Goal: Transaction & Acquisition: Purchase product/service

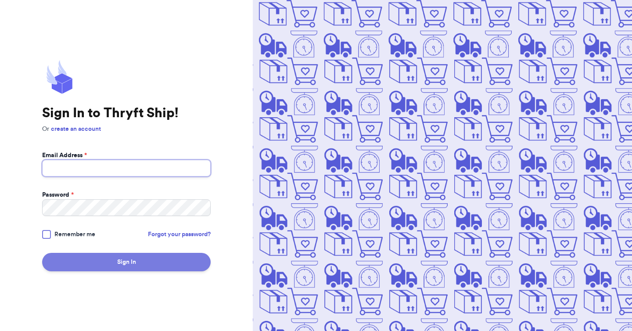
type input "[EMAIL_ADDRESS][DOMAIN_NAME]"
click at [94, 264] on button "Sign In" at bounding box center [126, 262] width 169 height 18
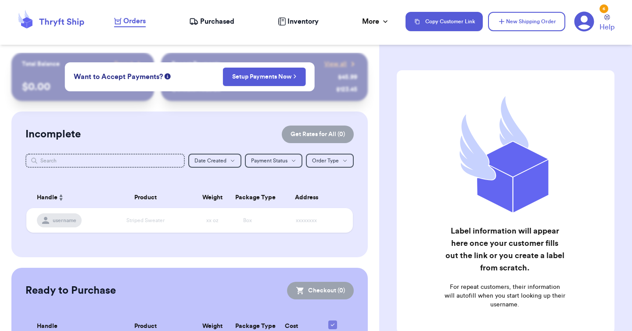
click at [374, 106] on div "Customer Link New Order Total Balance Payout $ 0.00 Recent Payments View all @ …" at bounding box center [189, 225] width 379 height 345
click at [518, 27] on button "New Shipping Order" at bounding box center [526, 21] width 77 height 19
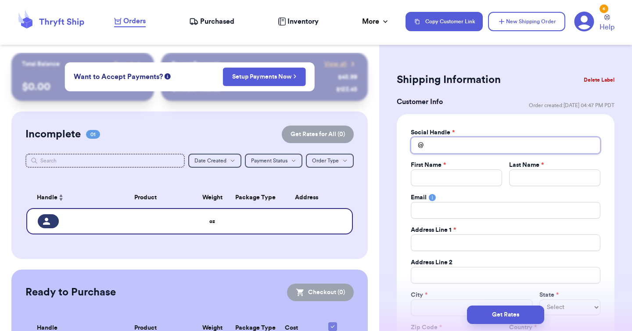
click at [489, 147] on input "Total Amount Paid" at bounding box center [506, 145] width 190 height 17
type input "f"
type input "s"
type input "so"
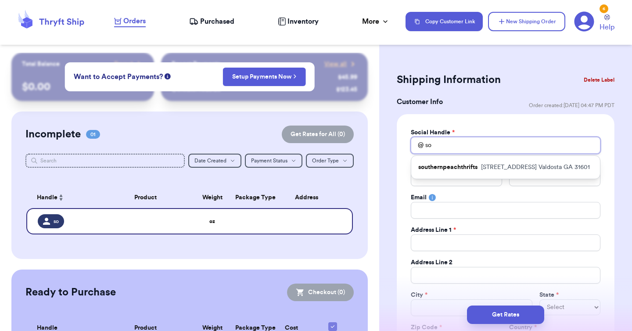
type input "sof"
type input "sofi"
type input "sofix"
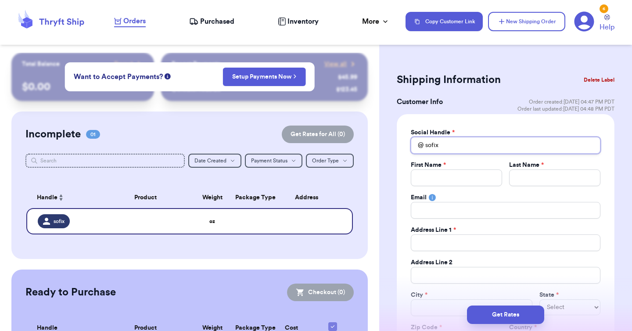
click at [428, 144] on input "sofix" at bounding box center [506, 145] width 190 height 17
type input "isofix"
type input "imsofix"
click at [455, 154] on div "Social Handle * @ imsofix First Name * Last Name * Email Address Line 1 * Addre…" at bounding box center [506, 246] width 190 height 236
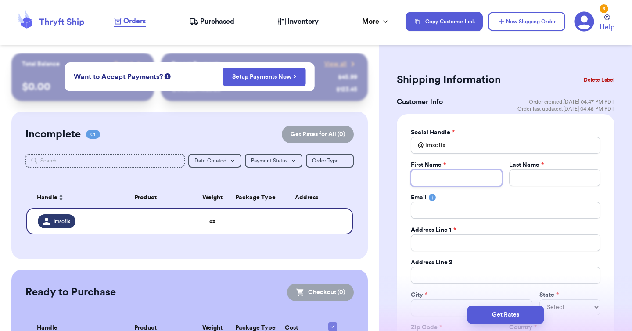
click at [451, 176] on input "Total Amount Paid" at bounding box center [456, 177] width 91 height 17
type input "J"
type input "[PERSON_NAME]"
type input "Jaso"
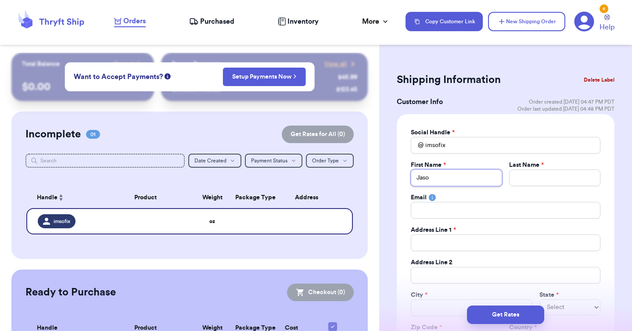
type input "[PERSON_NAME]"
type input "G"
type input "Go"
type input "Goe"
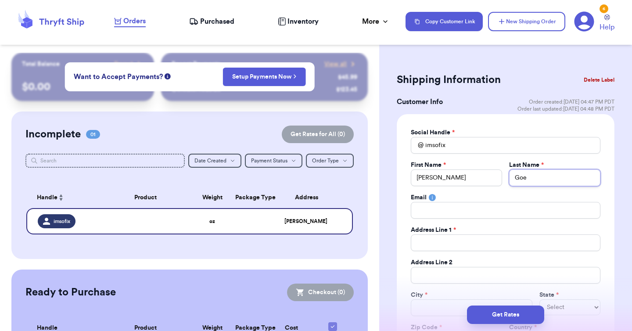
type input "Go"
type input "Gom"
type input "Gome"
type input "[PERSON_NAME]"
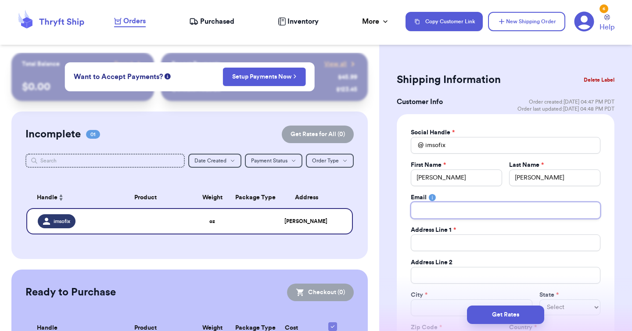
click at [424, 211] on input "Total Amount Paid" at bounding box center [506, 210] width 190 height 17
type input "s"
type input "so"
type input "sof"
type input "sof9"
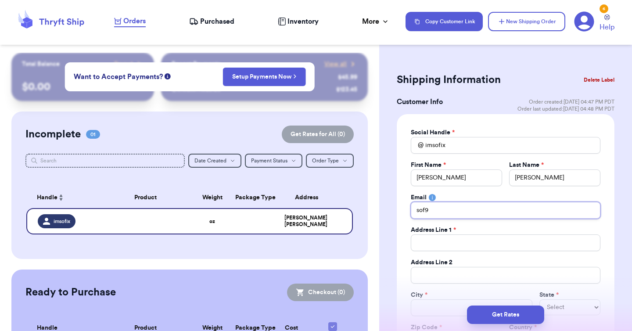
type input "sof91"
type input "sof911"
type input "sof9115"
type input "sof91152"
type input "sof911525"
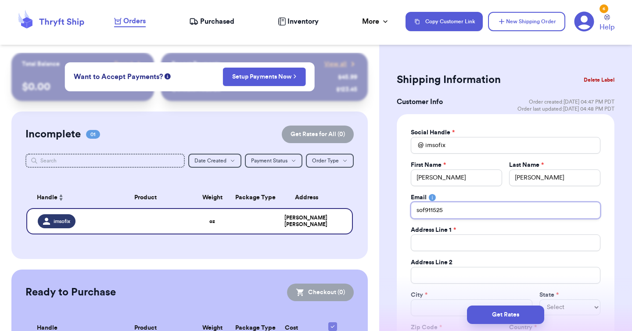
type input "sof911525@"
type input "sof911525@g"
type input "sof911525@gm"
type input "sof911525@gma"
type input "sof911525@gmai"
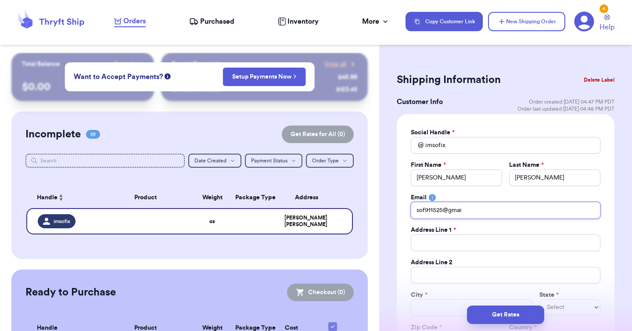
type input "[EMAIL_ADDRESS]"
type input "[EMAIL_ADDRESS]."
type input "sof911525@gmail.c"
type input "[EMAIL_ADDRESS][DOMAIN_NAME]"
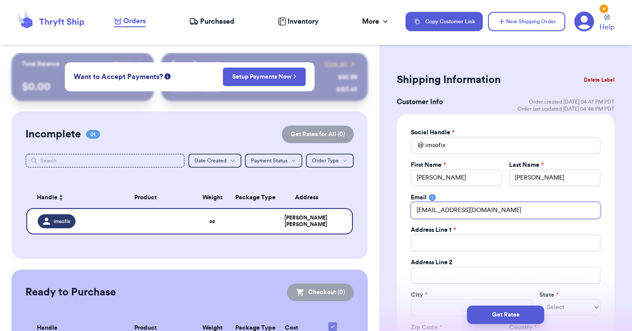
type input "[EMAIL_ADDRESS][DOMAIN_NAME]"
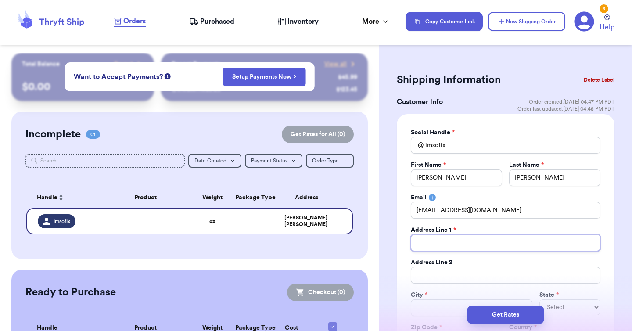
type input "1"
type input "10"
type input "105"
type input "1051"
type input "10513"
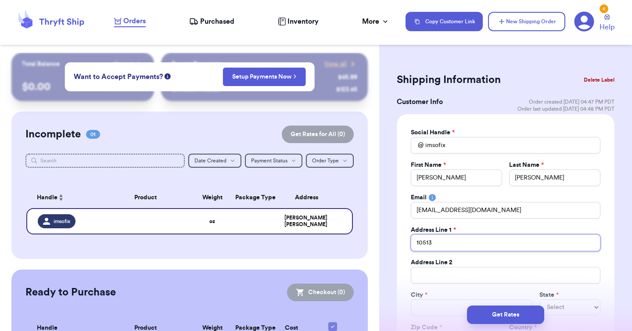
type input "10513"
type input "10513 D"
type input "10513 Do"
type input "10513 Dov"
type input "10513 Dove"
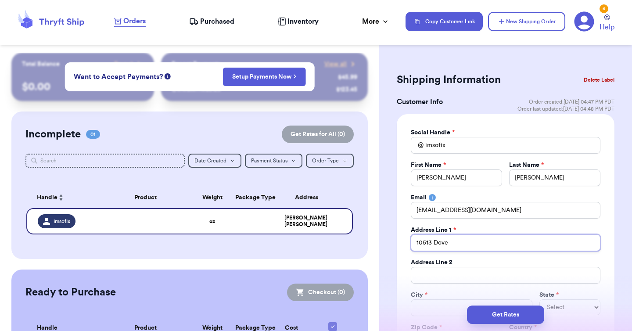
type input "10513 Dovet"
type input "10513 Doveta"
type input "10513 Dovetai"
type input "10513 Dovetail"
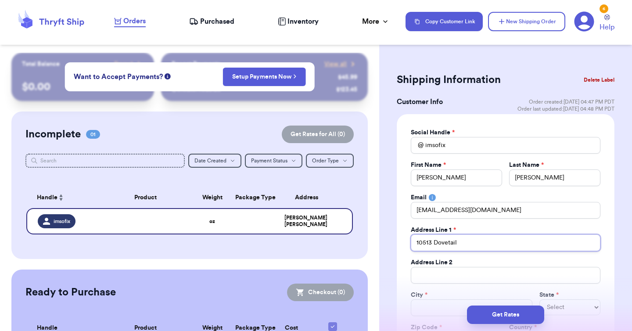
type input "10513 Dovetail L"
type input "[STREET_ADDRESS]"
click at [439, 313] on div "Get Rates" at bounding box center [505, 315] width 239 height 18
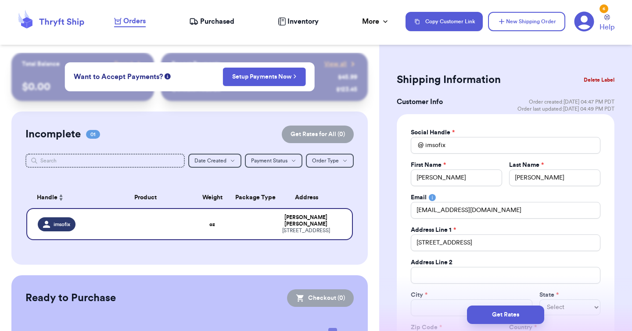
click at [441, 303] on div "Get Rates" at bounding box center [505, 314] width 253 height 32
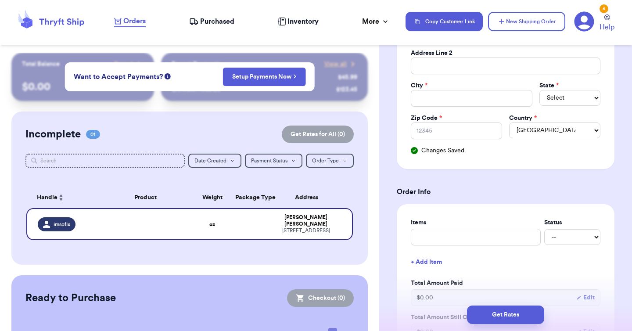
scroll to position [203, 0]
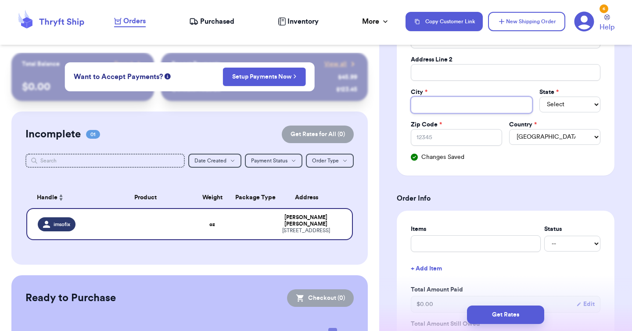
click at [480, 104] on input "Total Amount Paid" at bounding box center [472, 105] width 122 height 17
type input "C"
type input "Cr"
type input "Cro"
type input "Crow"
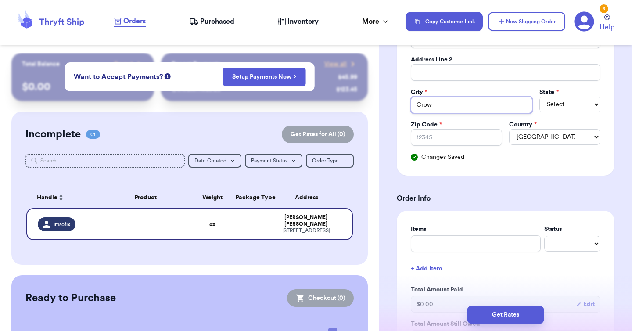
type input "[PERSON_NAME]"
type input "Crowle"
type input "[PERSON_NAME]"
click at [567, 106] on select "Select AL AK AZ AR CA CO [GEOGRAPHIC_DATA] DE DC [GEOGRAPHIC_DATA] [GEOGRAPHIC_…" at bounding box center [569, 105] width 61 height 16
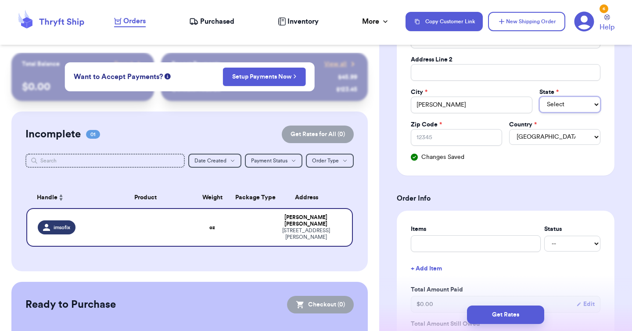
select select "[GEOGRAPHIC_DATA]"
click at [539, 97] on select "Select AL AK AZ AR CA CO [GEOGRAPHIC_DATA] DE DC [GEOGRAPHIC_DATA] [GEOGRAPHIC_…" at bounding box center [569, 105] width 61 height 16
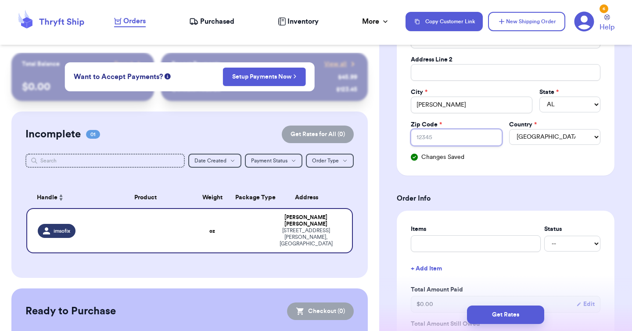
click at [464, 142] on input "Zip Code *" at bounding box center [456, 137] width 91 height 17
type input "7"
type input "76"
type input "760"
type input "7603"
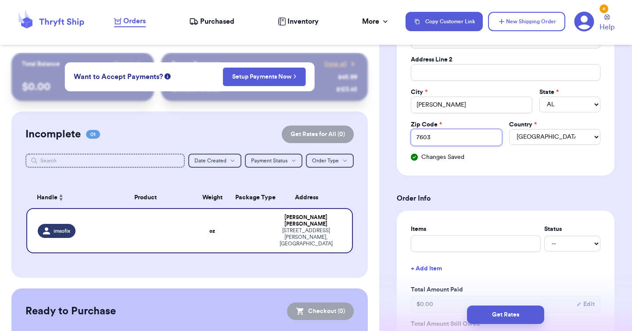
type input "76038"
click at [527, 163] on div "Social Handle * @ imsofix First Name * [PERSON_NAME] Name * [PERSON_NAME] Email…" at bounding box center [506, 43] width 218 height 264
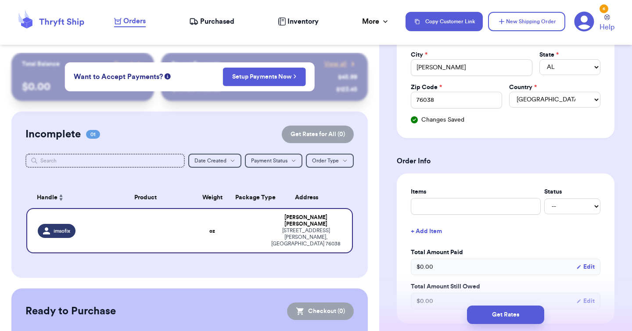
scroll to position [288, 0]
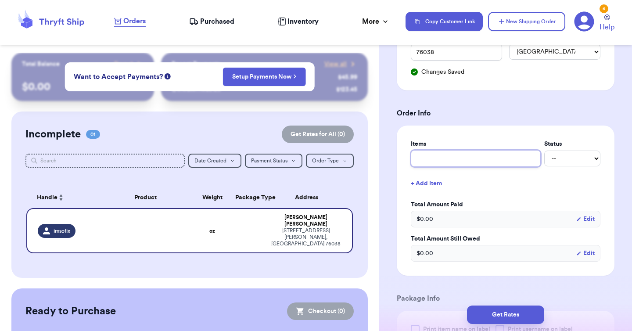
click at [513, 151] on input "text" at bounding box center [476, 158] width 130 height 17
type input "S"
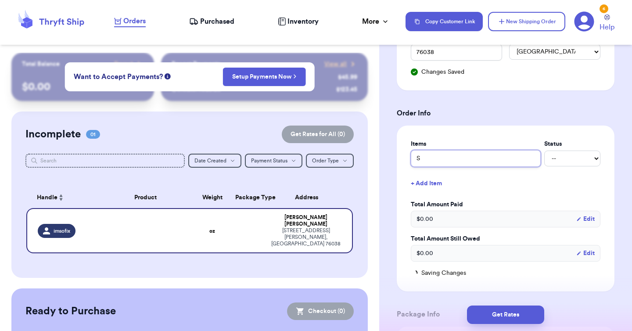
type input "Sn"
type input "Sna"
type input "Snac"
type input "Snack"
type input "Snacks"
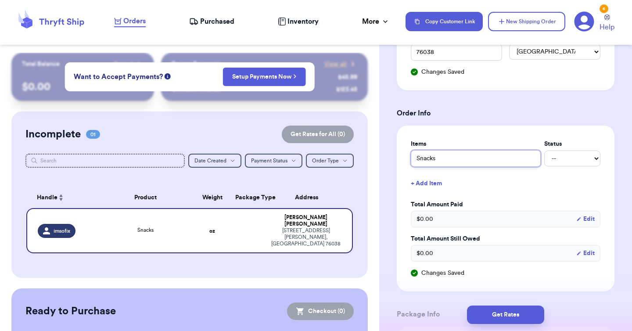
type input "Snacks"
click at [572, 193] on button "+ Add Item" at bounding box center [505, 183] width 197 height 19
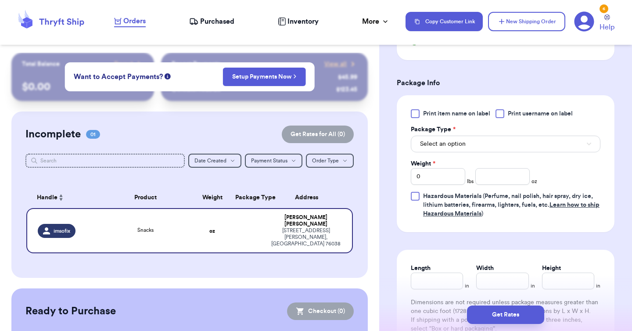
scroll to position [561, 0]
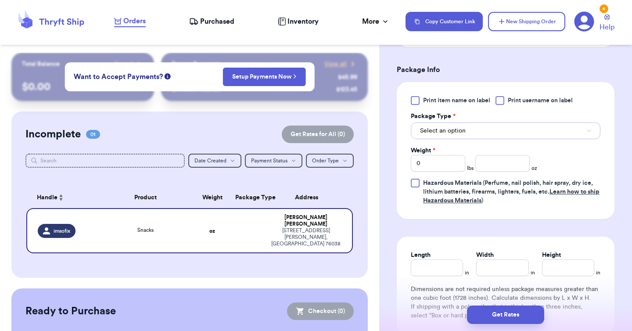
click at [554, 123] on button "Select an option" at bounding box center [506, 130] width 190 height 17
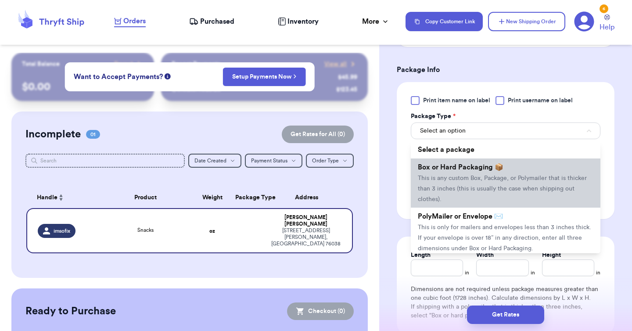
click at [525, 187] on span "This is any custom Box, Package, or Polymailer that is thicker than 3 inches (t…" at bounding box center [502, 188] width 169 height 27
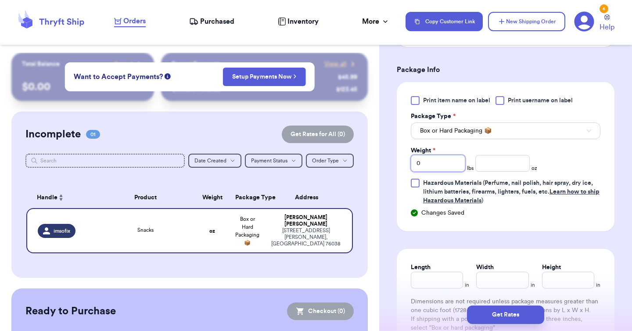
drag, startPoint x: 449, startPoint y: 164, endPoint x: 411, endPoint y: 165, distance: 38.2
click at [411, 165] on input "0" at bounding box center [438, 163] width 54 height 17
type input "1"
type input "15"
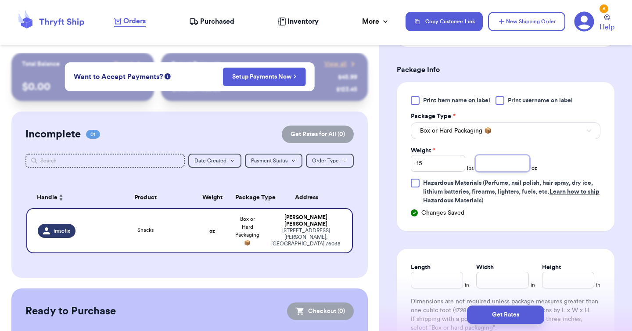
click at [502, 160] on input "number" at bounding box center [502, 163] width 54 height 17
type input "4"
click at [571, 164] on div "Print item name on label Print username on label Package Type * Box or Hard Pac…" at bounding box center [506, 150] width 190 height 109
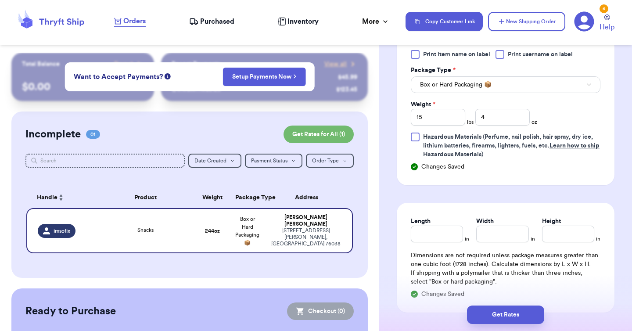
scroll to position [664, 0]
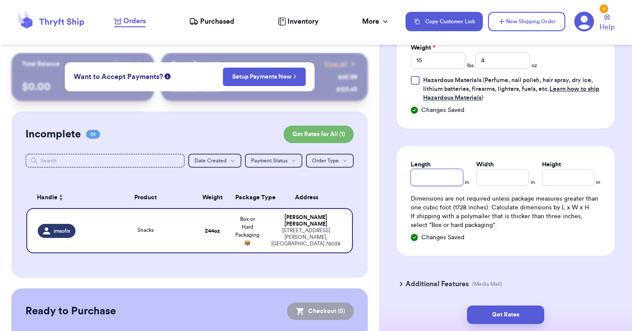
click at [436, 172] on input "Length" at bounding box center [437, 177] width 52 height 17
type input "10"
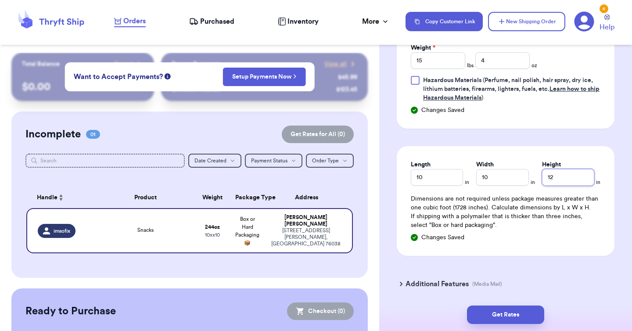
type input "12"
click at [474, 252] on div "Length 10 in Width 10 in Height 12 in Dimensions are not required unless packag…" at bounding box center [506, 201] width 218 height 110
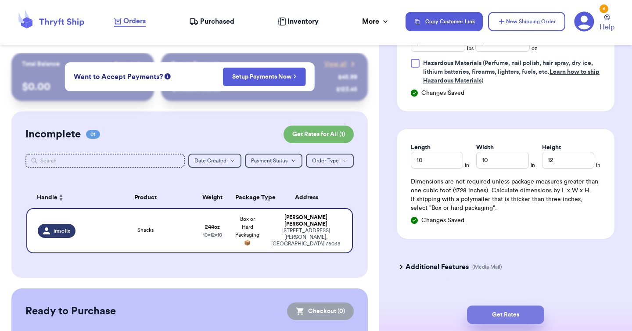
click at [501, 323] on button "Get Rates" at bounding box center [505, 315] width 77 height 18
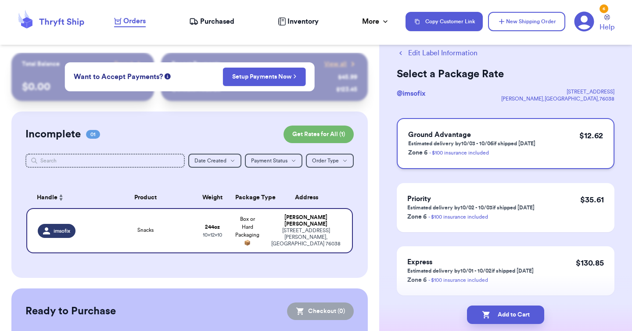
scroll to position [22, 0]
click at [526, 318] on button "Add to Cart" at bounding box center [505, 315] width 77 height 18
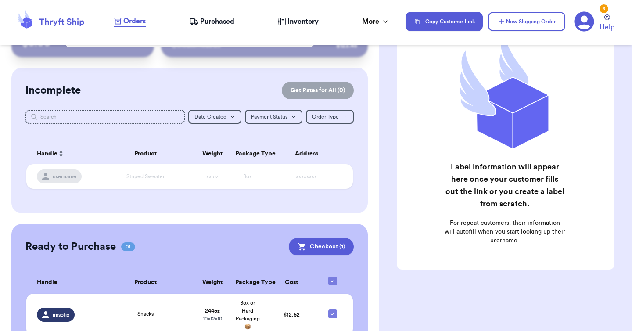
scroll to position [83, 0]
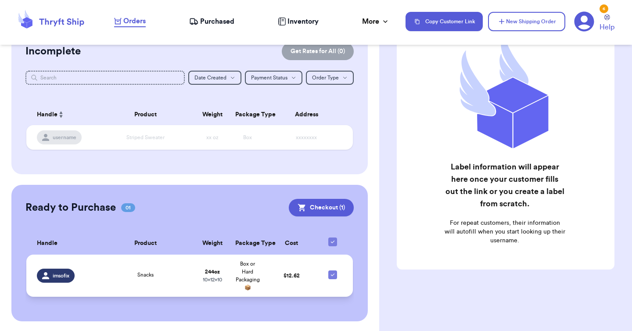
click at [186, 272] on div "Snacks" at bounding box center [146, 276] width 88 height 10
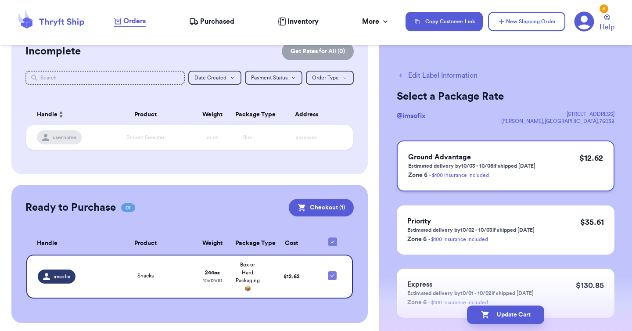
scroll to position [33, 0]
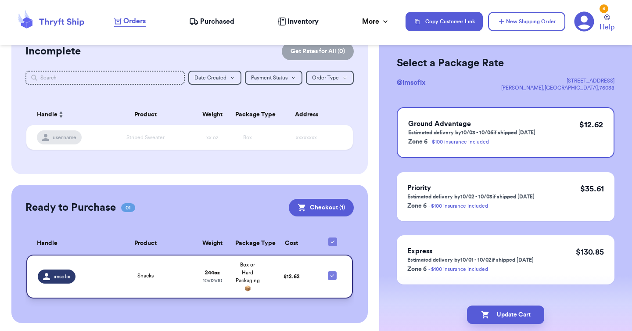
click at [302, 277] on td "$ 12.62" at bounding box center [291, 277] width 53 height 44
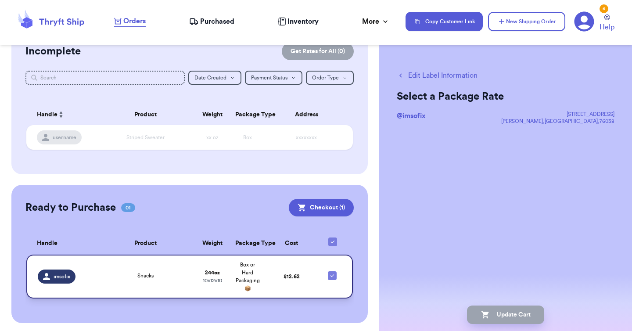
scroll to position [0, 0]
click at [280, 275] on td "$ 12.62" at bounding box center [291, 277] width 53 height 44
click at [449, 78] on button "Edit Label Information" at bounding box center [437, 75] width 81 height 11
checkbox input "false"
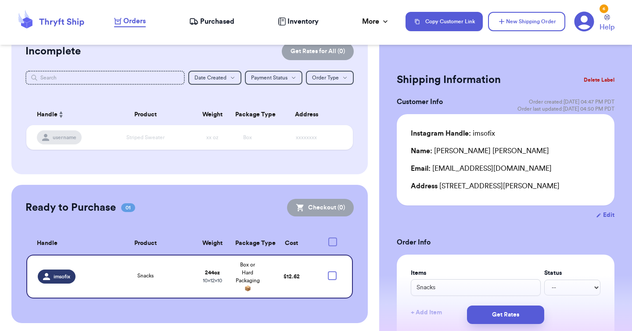
checkbox input "true"
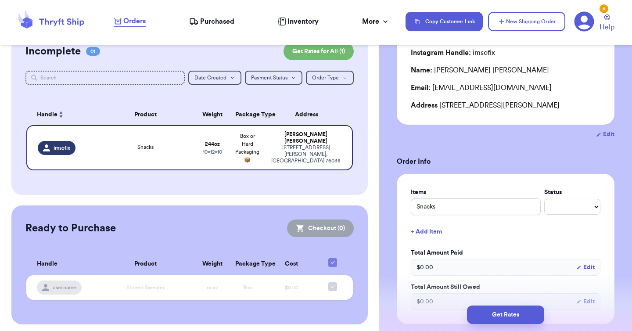
scroll to position [72, 0]
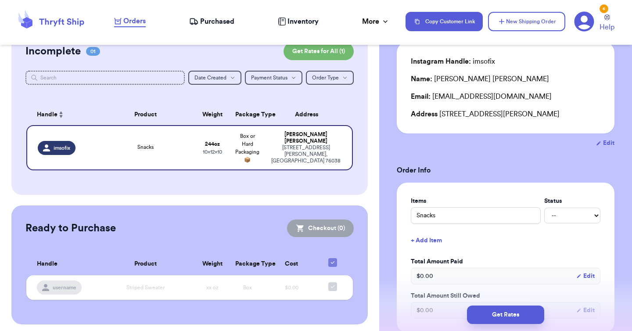
click at [611, 147] on button "Edit" at bounding box center [605, 143] width 18 height 9
select select "[GEOGRAPHIC_DATA]"
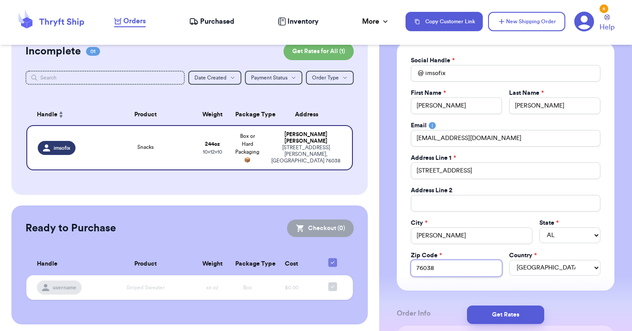
click at [468, 268] on input "76038" at bounding box center [456, 268] width 91 height 17
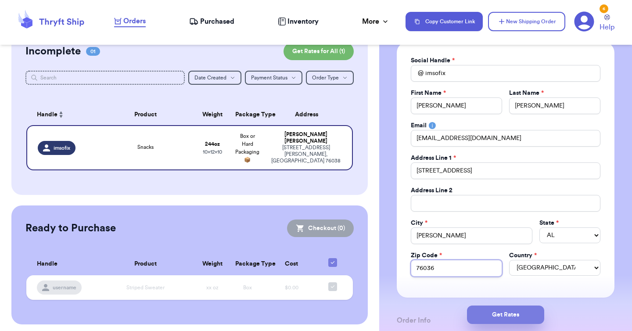
type input "76036"
click at [496, 315] on button "Get Rates" at bounding box center [505, 315] width 77 height 18
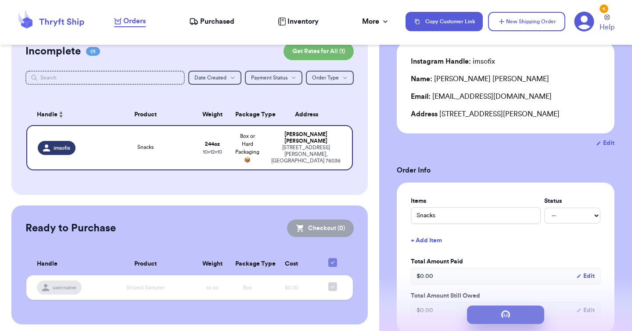
scroll to position [0, 0]
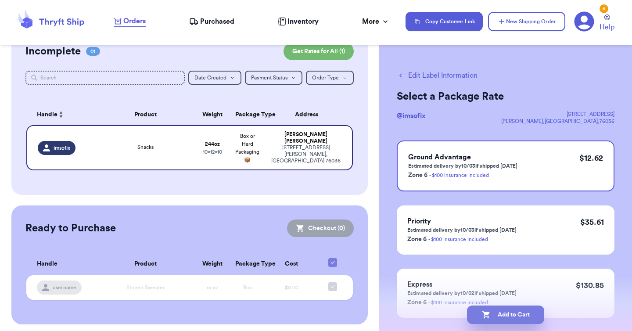
click at [503, 313] on button "Add to Cart" at bounding box center [505, 315] width 77 height 18
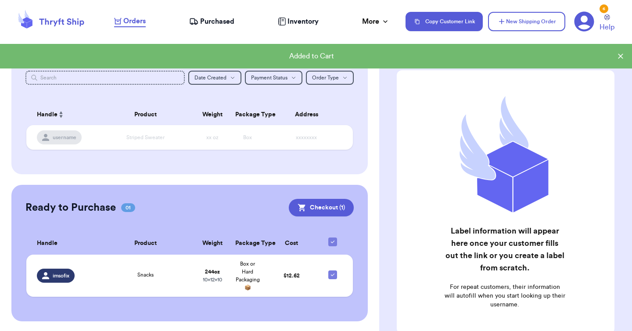
click at [326, 198] on div "Ready to Purchase 01 Checkout ( 1 ) Checkout ( 1 ) Handle Product Weight Packag…" at bounding box center [189, 253] width 356 height 137
click at [326, 209] on button "Checkout ( 1 )" at bounding box center [321, 208] width 65 height 18
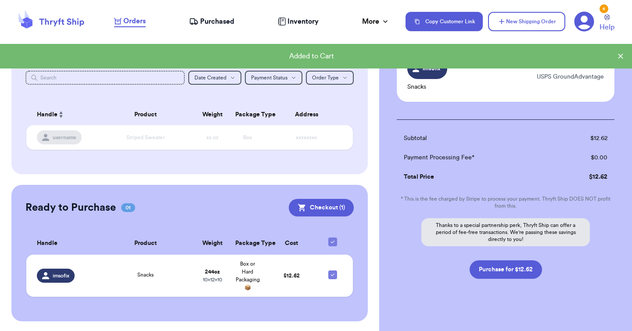
scroll to position [62, 0]
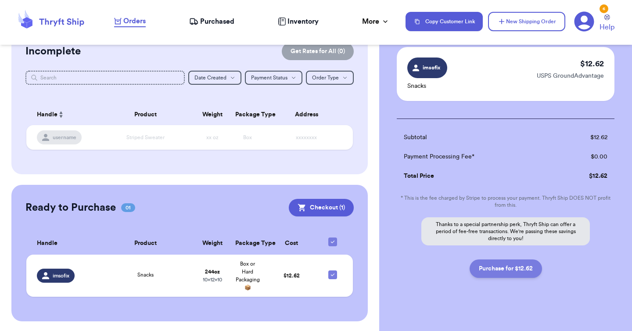
click at [518, 266] on button "Purchase for $12.62" at bounding box center [506, 268] width 72 height 18
checkbox input "false"
checkbox input "true"
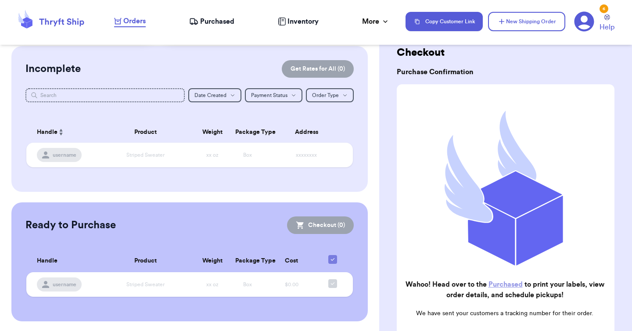
scroll to position [0, 0]
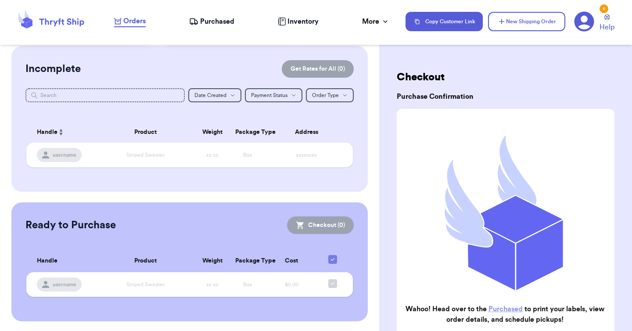
click at [220, 21] on span "Purchased" at bounding box center [217, 21] width 34 height 11
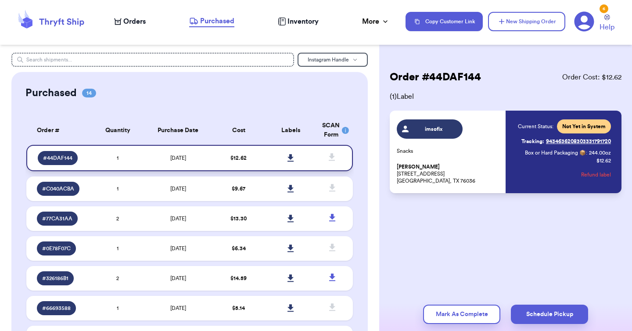
click at [292, 157] on icon at bounding box center [291, 157] width 6 height 7
